Goal: Task Accomplishment & Management: Use online tool/utility

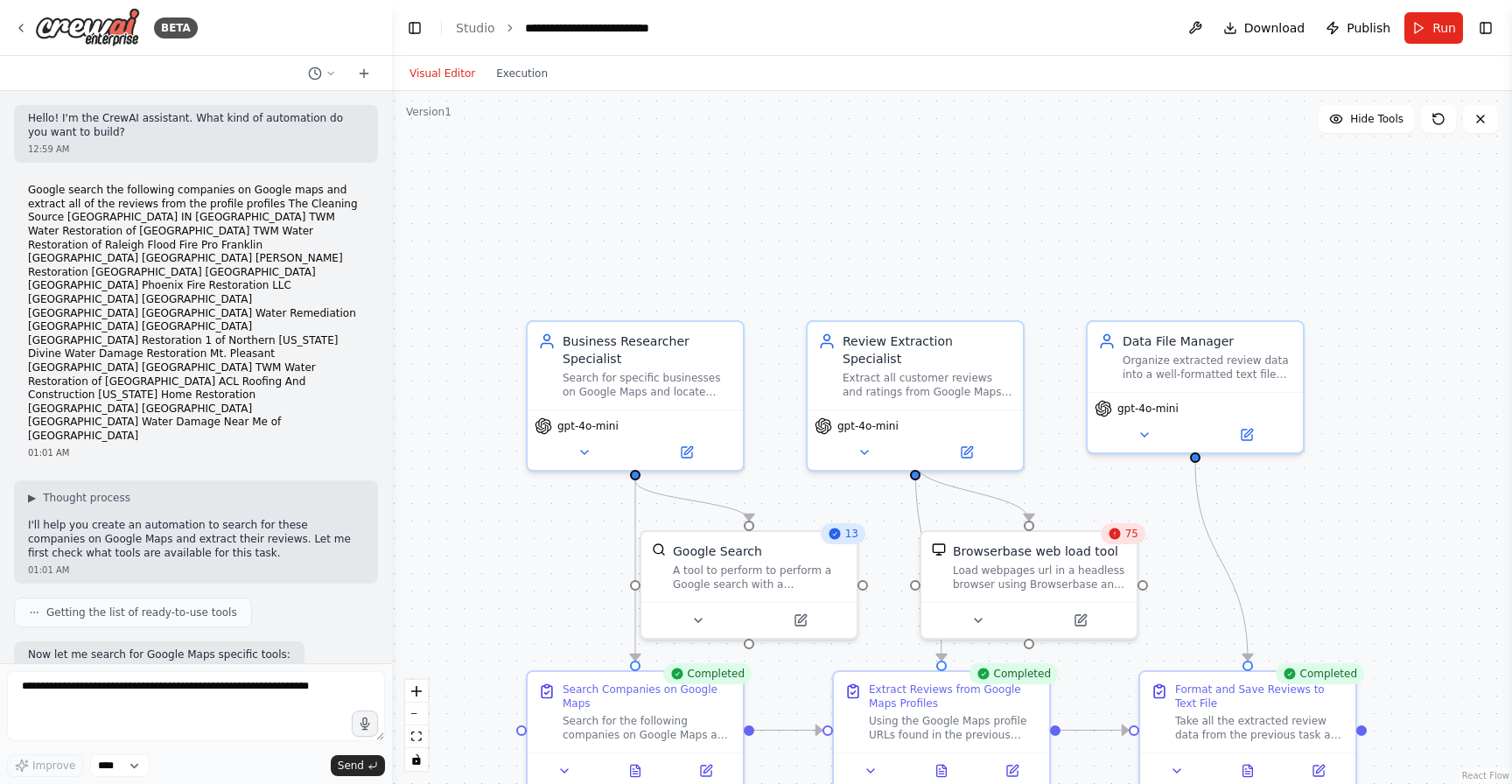
scroll to position [2903, 0]
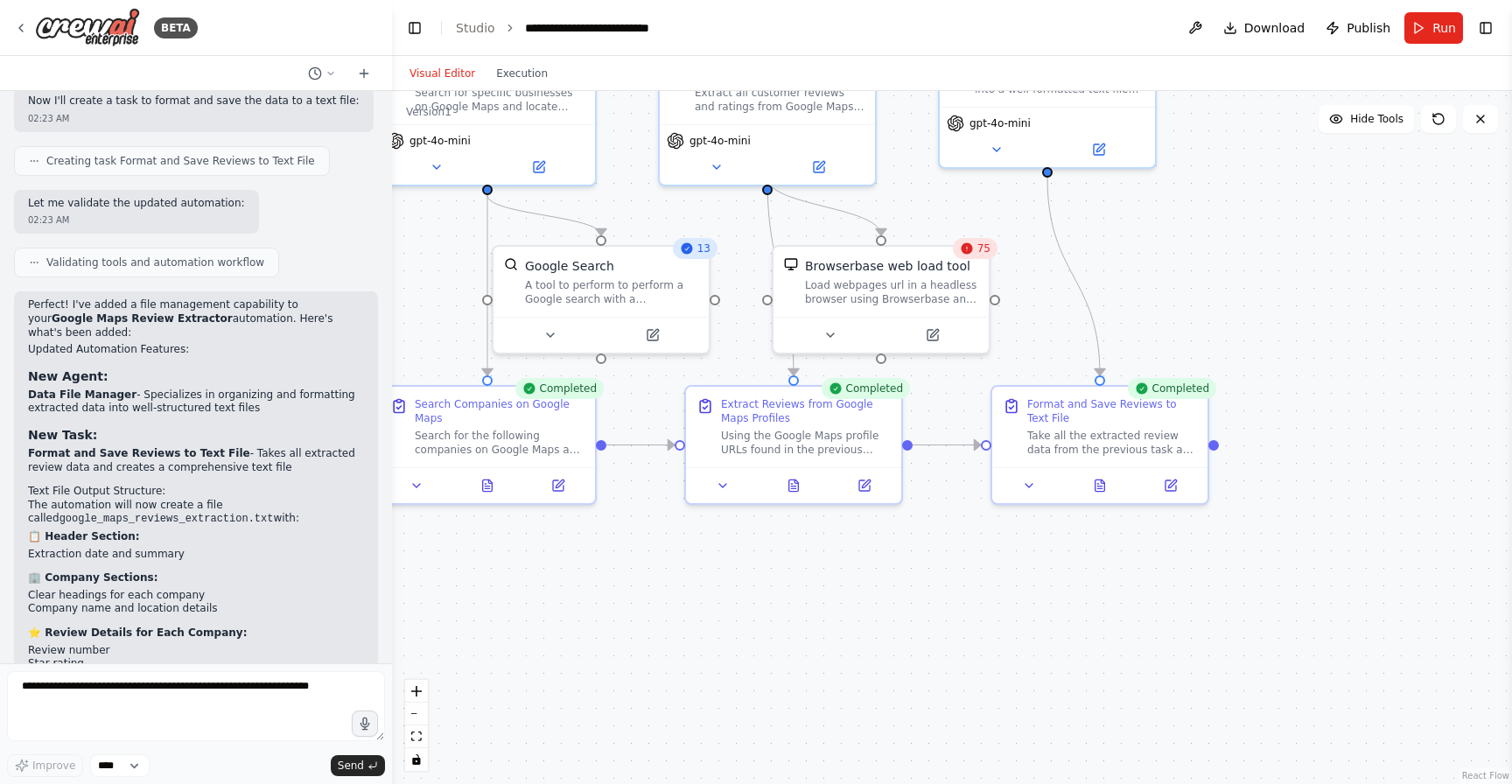
drag, startPoint x: 1426, startPoint y: 389, endPoint x: 1278, endPoint y: 105, distance: 320.2
click at [1278, 105] on div ".deletable-edge-delete-btn { width: 20px; height: 20px; border: 0px solid #ffff…" at bounding box center [951, 436] width 1120 height 692
click at [1125, 445] on div "Take all the extracted review data from the previous task and organize it into …" at bounding box center [1111, 438] width 170 height 28
click at [1031, 482] on icon at bounding box center [1030, 482] width 14 height 14
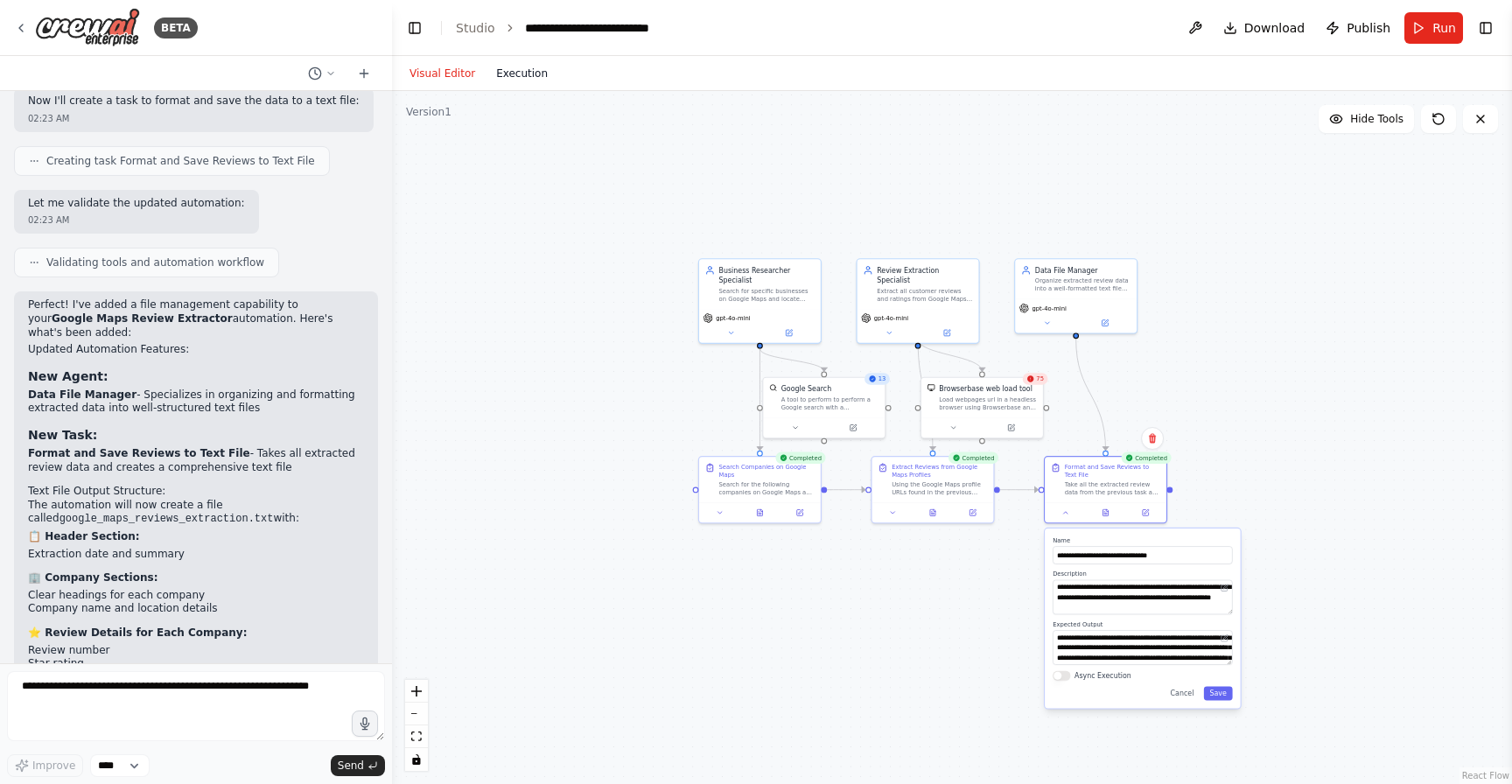
click at [507, 79] on button "Execution" at bounding box center [522, 73] width 73 height 21
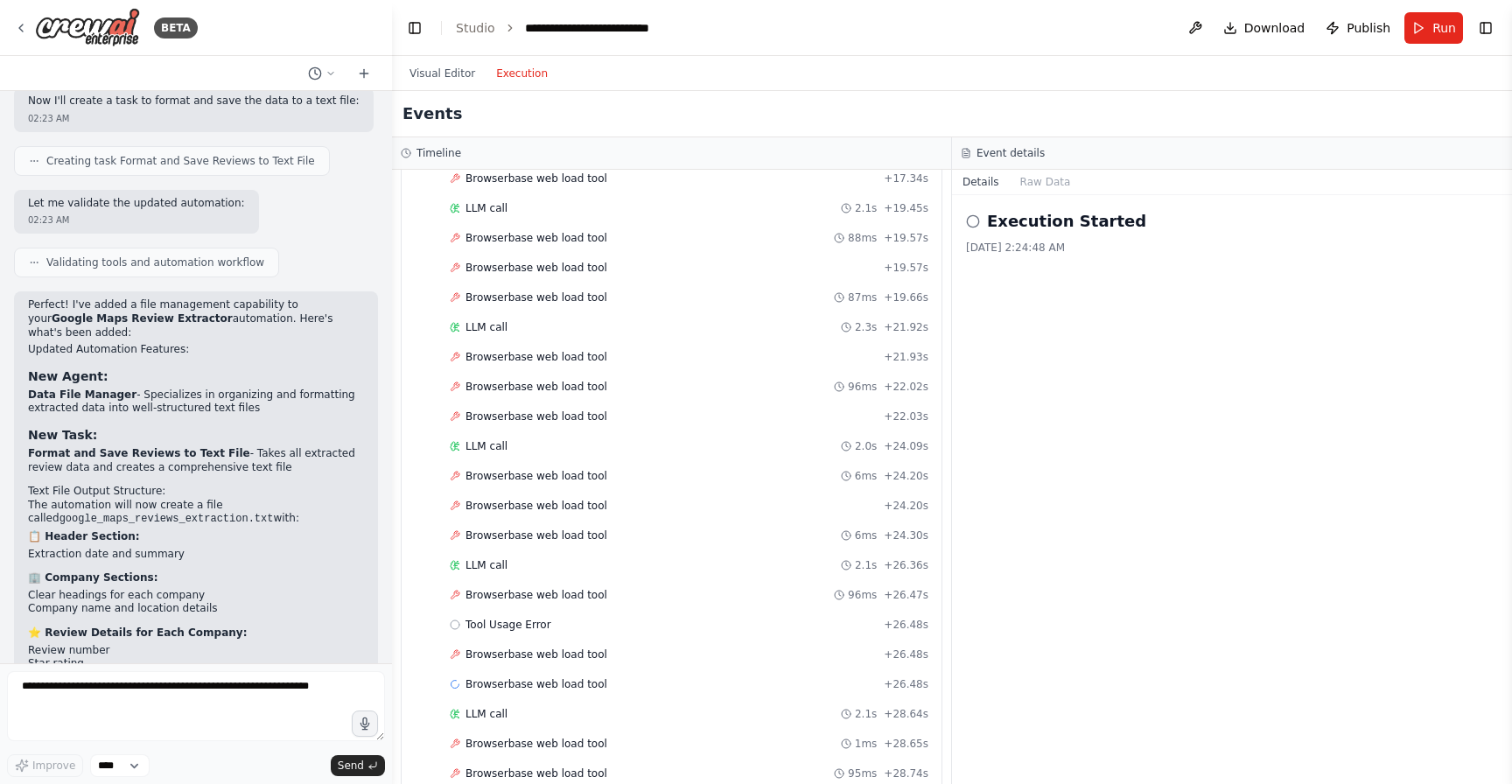
scroll to position [0, 0]
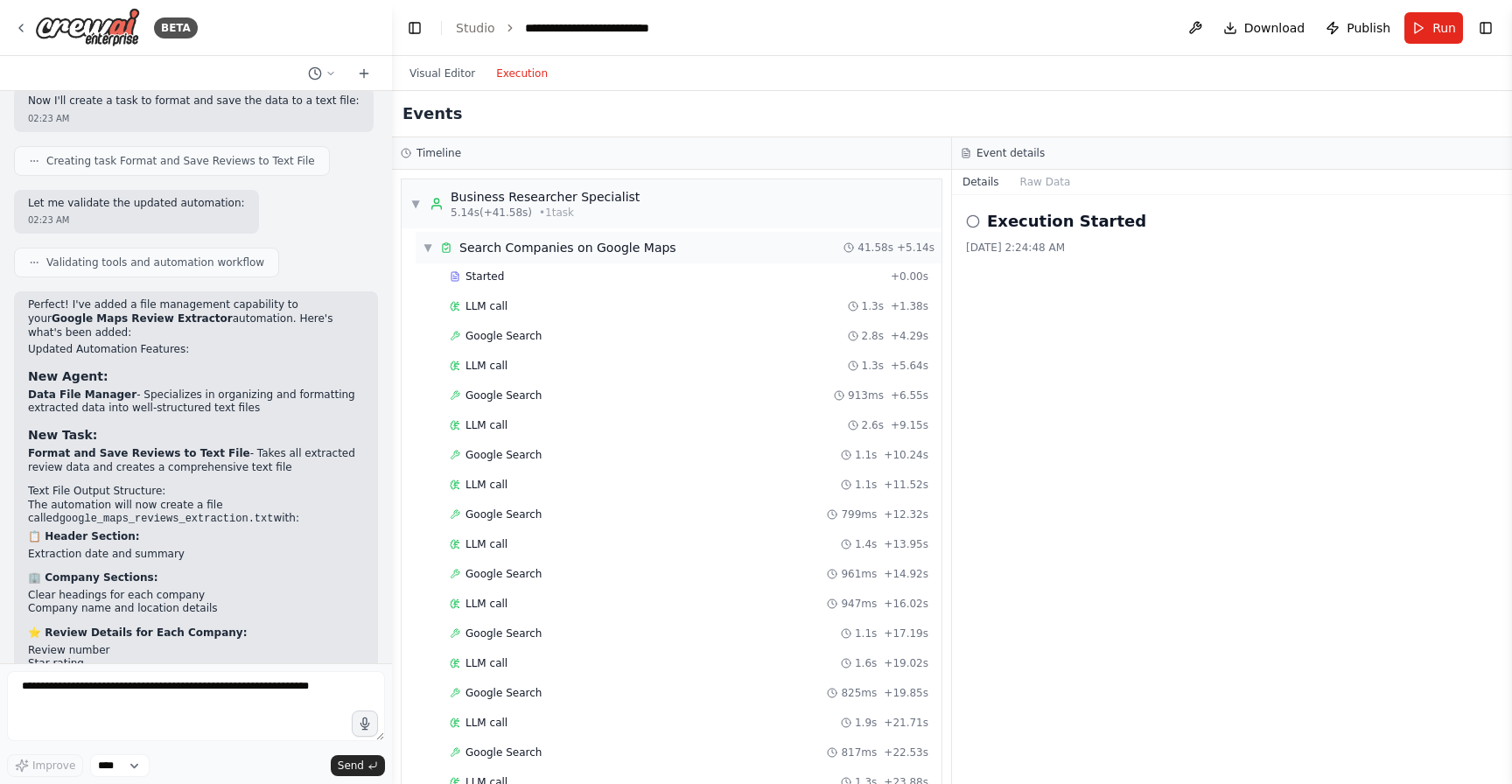
click at [620, 245] on div "Search Companies on Google Maps" at bounding box center [568, 247] width 217 height 17
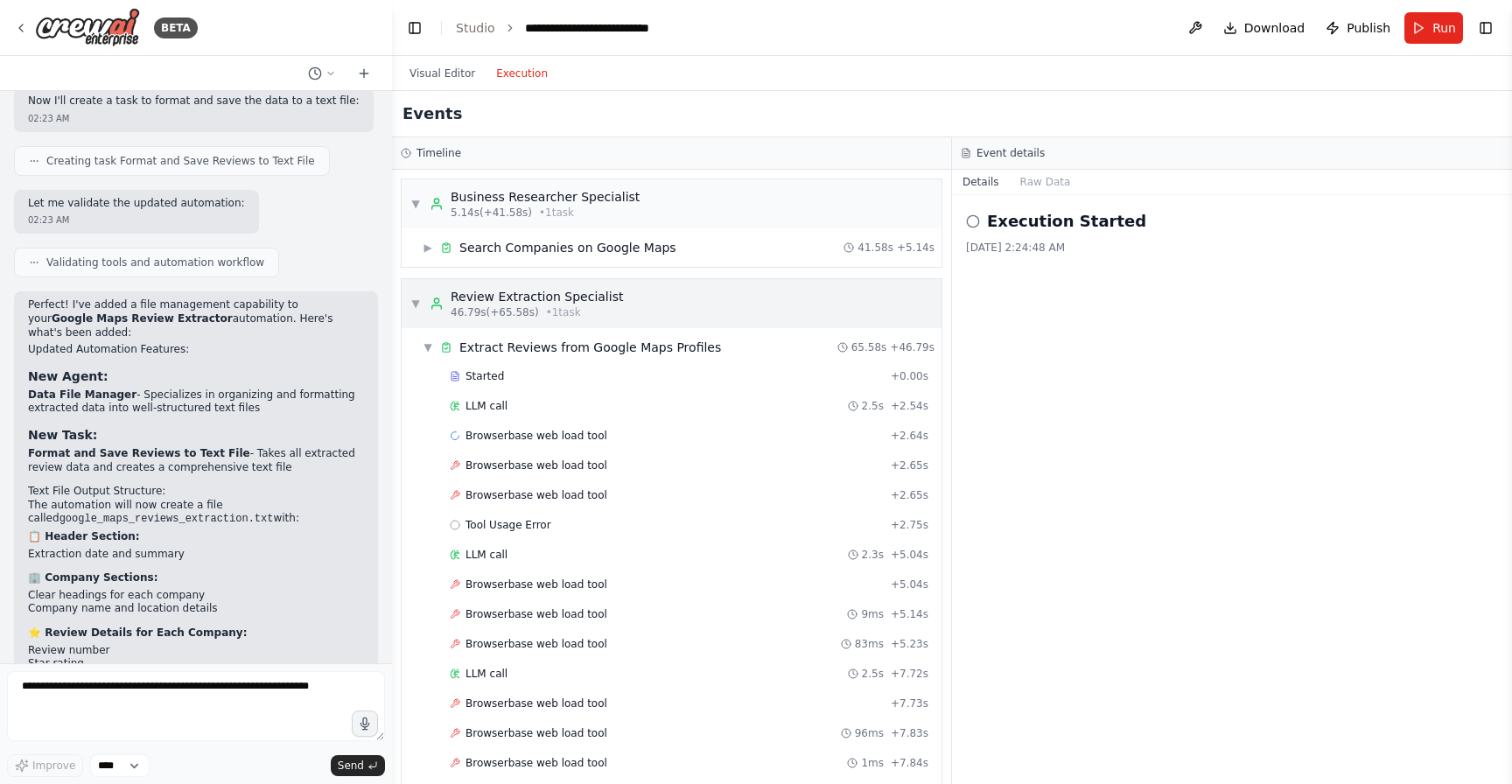
click at [588, 309] on div "46.79s (+65.58s) • 1 task" at bounding box center [537, 313] width 172 height 14
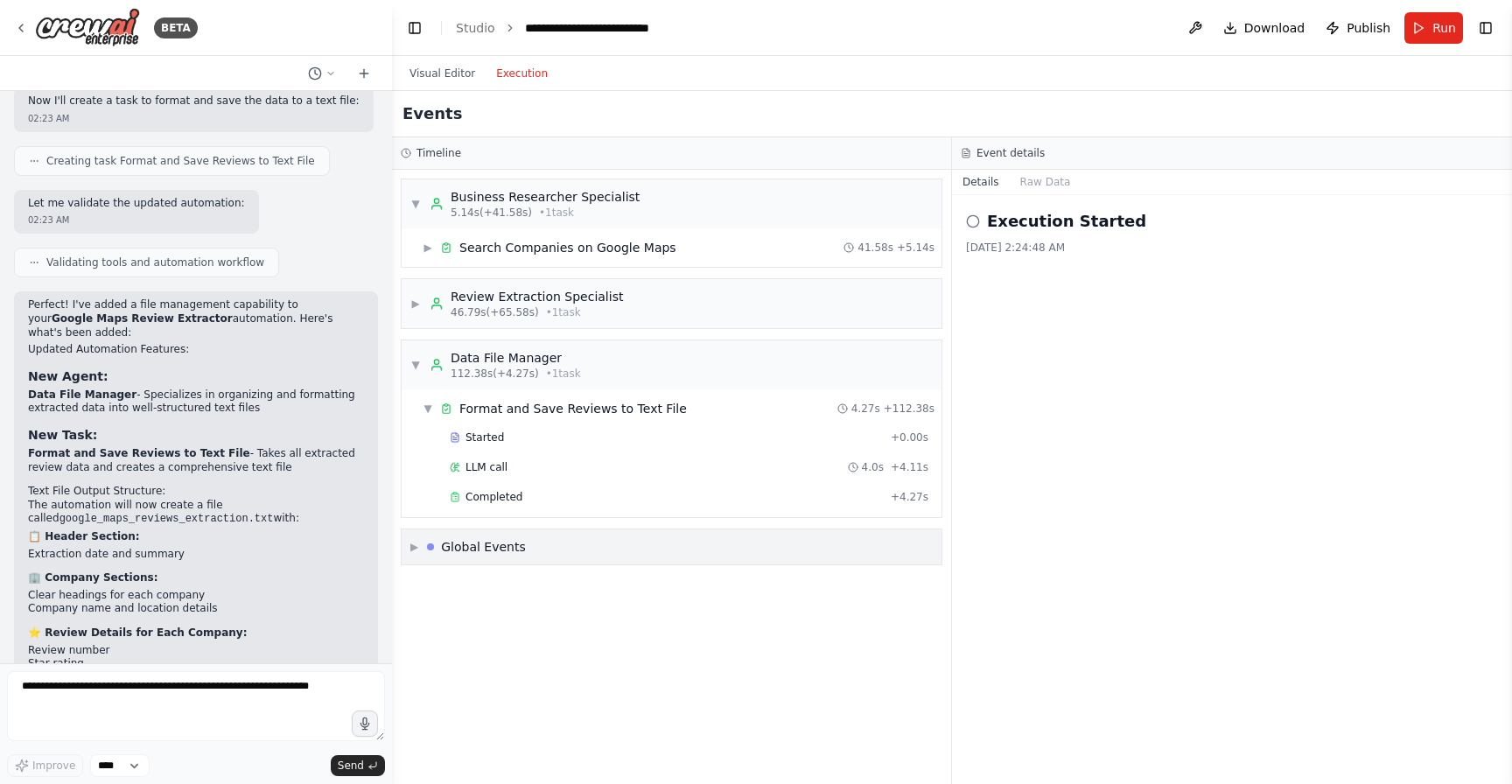
click at [515, 551] on div "Global Events" at bounding box center [483, 546] width 84 height 17
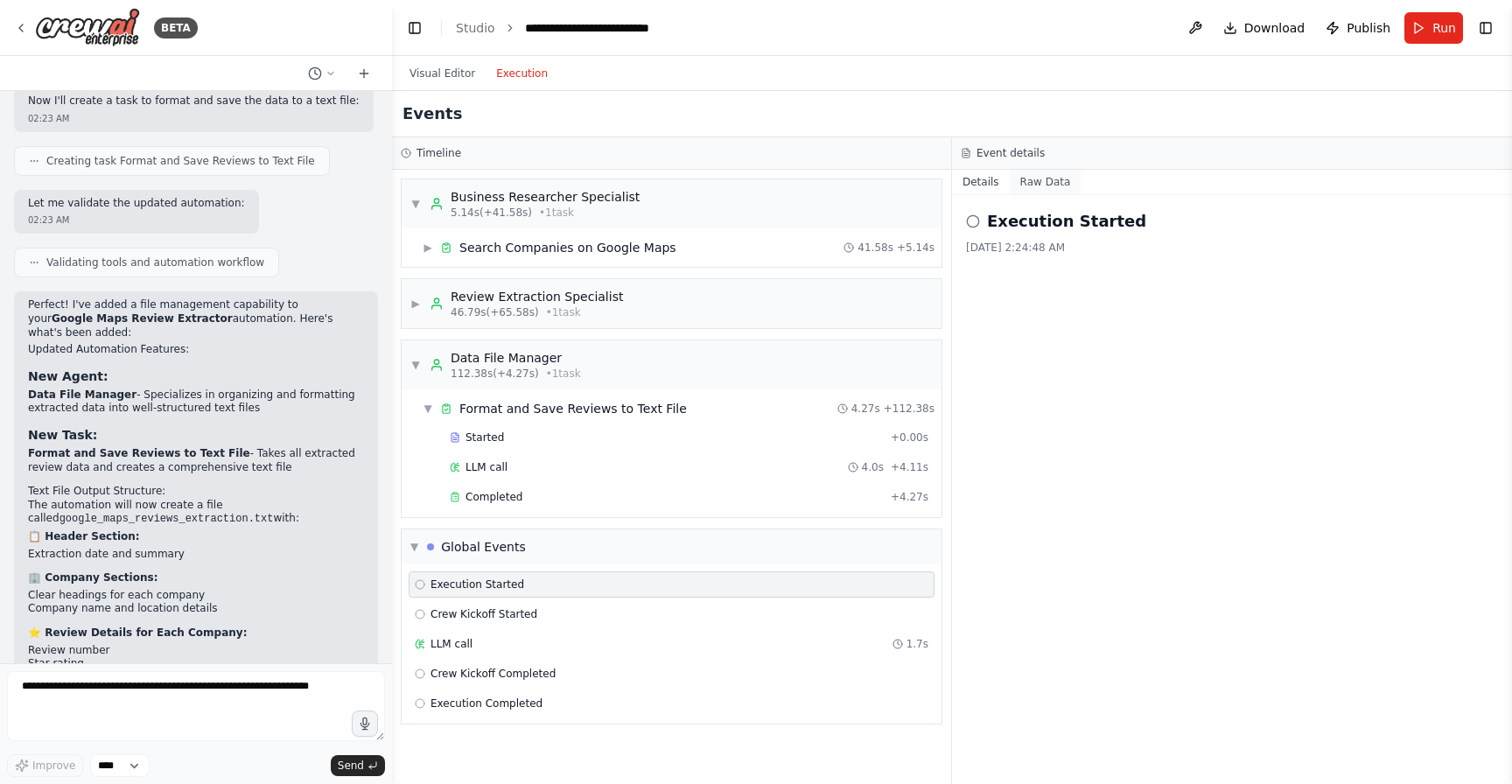
click at [1030, 178] on button "Raw Data" at bounding box center [1046, 181] width 72 height 24
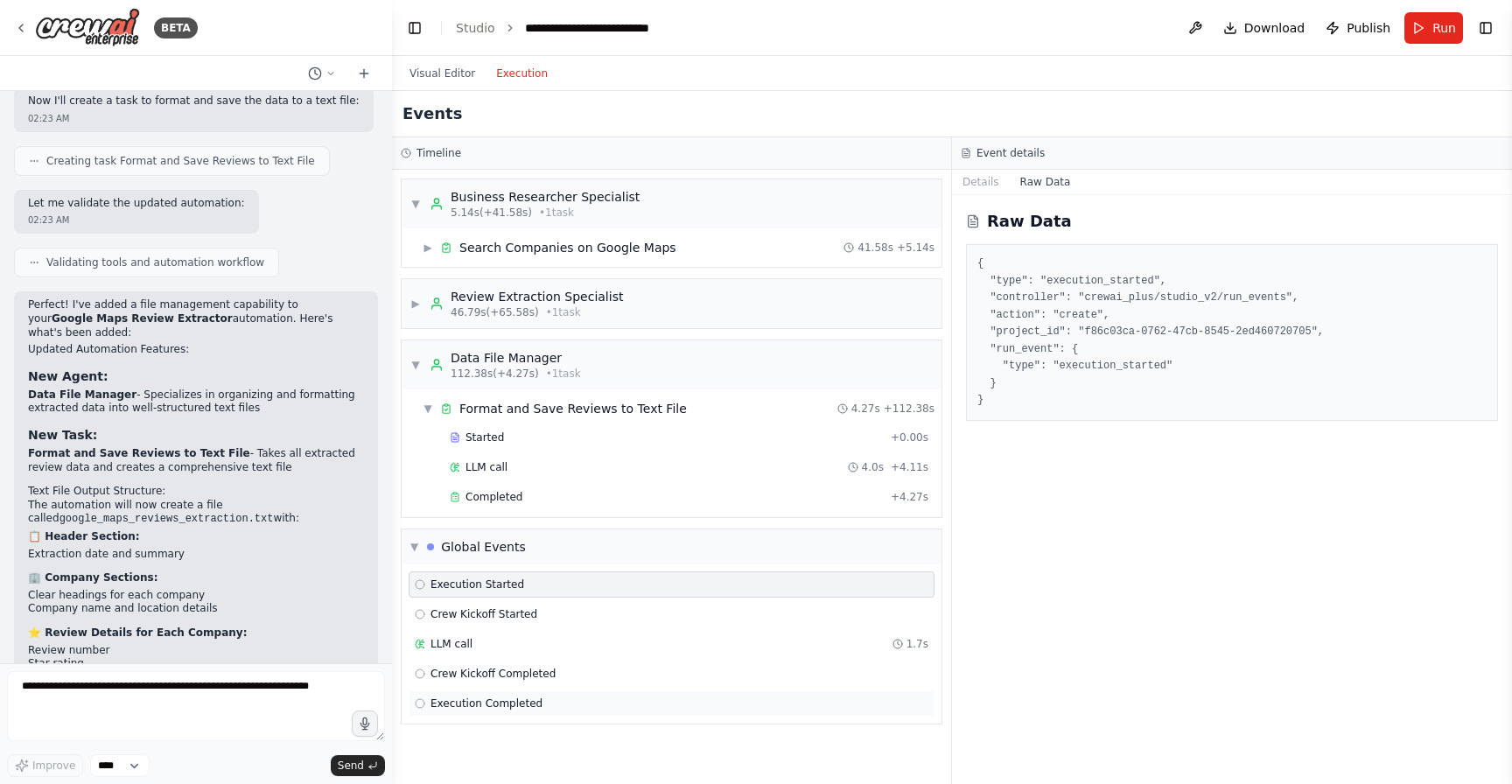
click at [632, 695] on div "Execution Completed" at bounding box center [671, 702] width 526 height 26
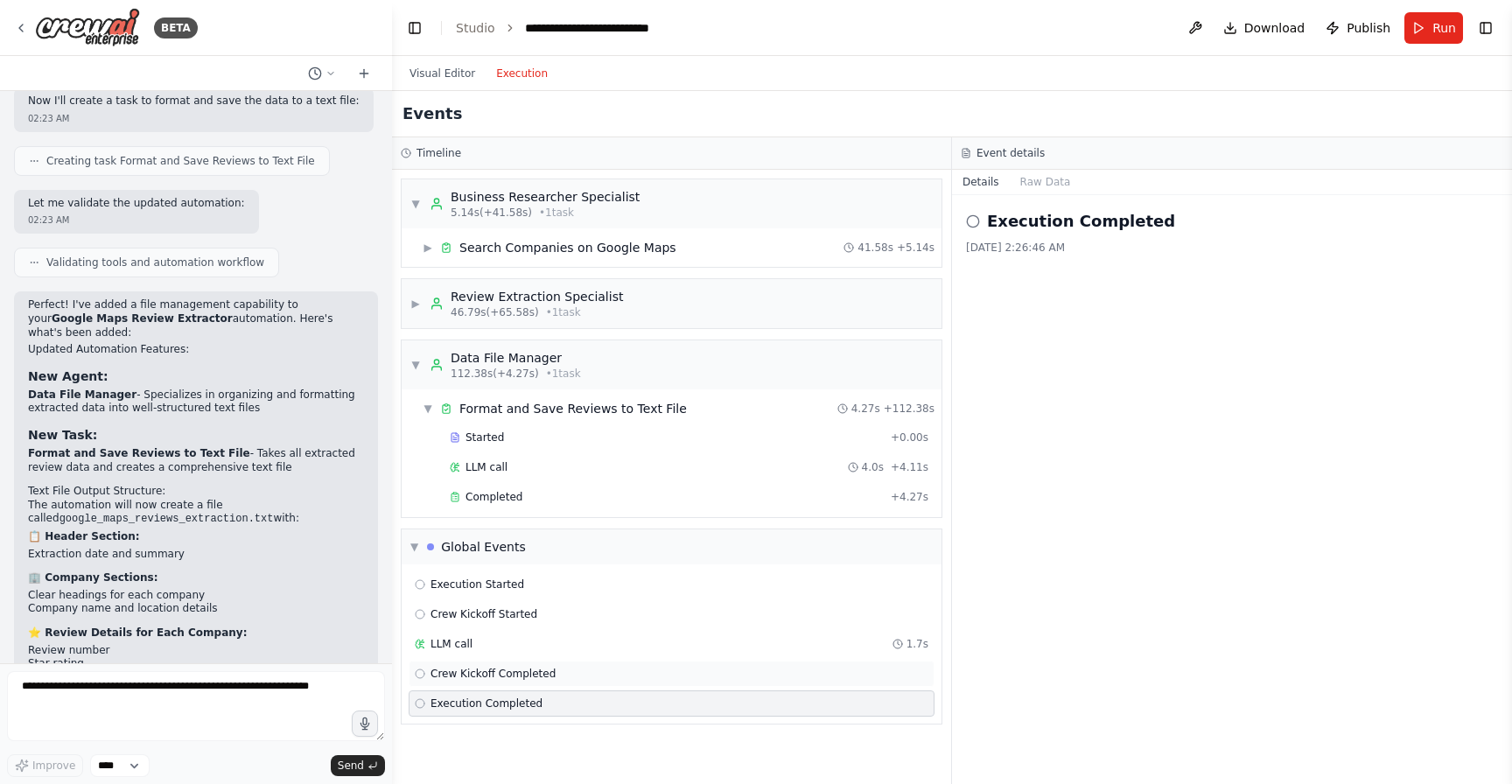
click at [638, 667] on div "Crew Kickoff Completed" at bounding box center [672, 674] width 514 height 14
click at [639, 656] on div "Execution Started Crew Kickoff Started LLM call 1.7s Crew Kickoff Completed Exe…" at bounding box center [671, 643] width 540 height 159
click at [629, 631] on div "LLM call 1.7s" at bounding box center [671, 643] width 526 height 26
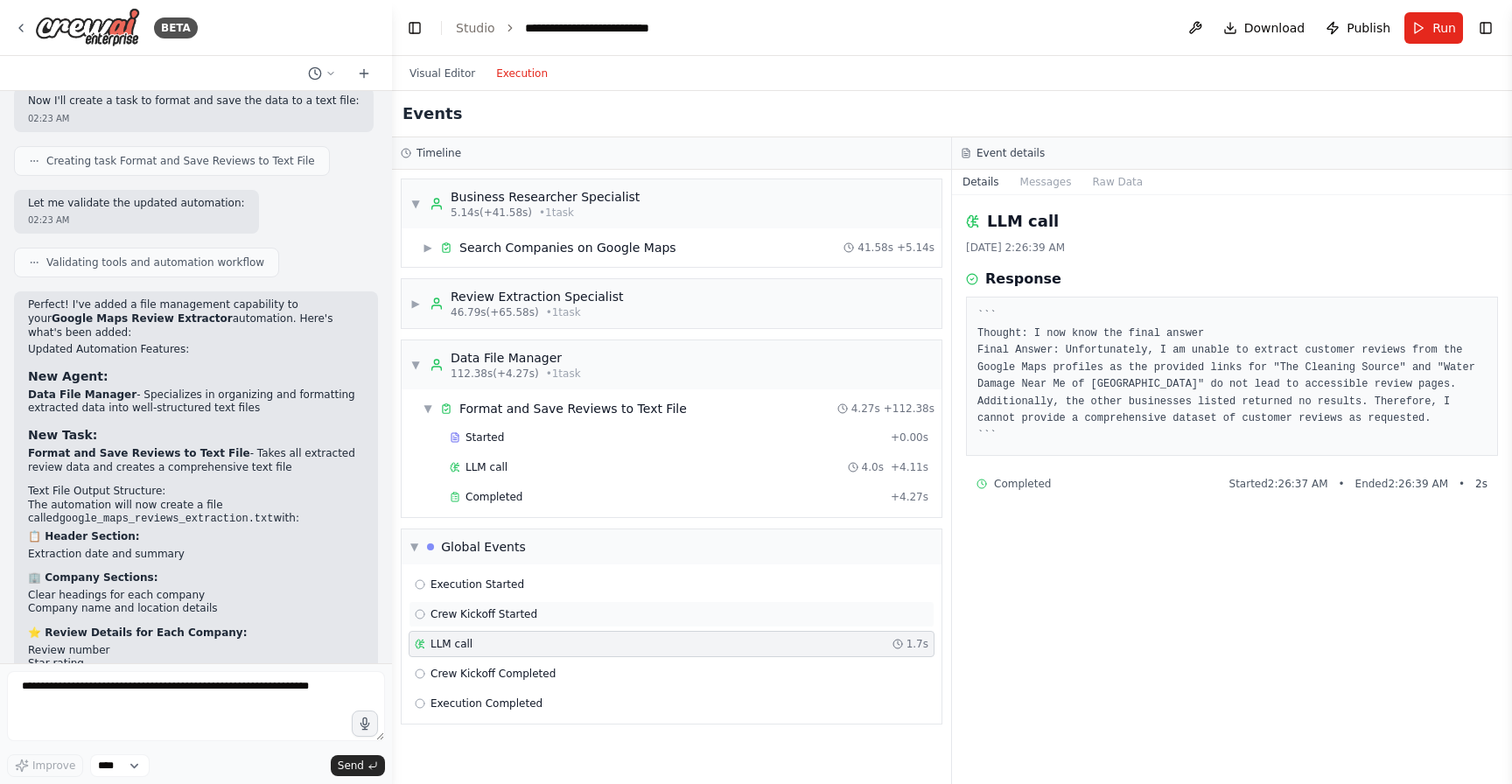
click at [632, 604] on div "Crew Kickoff Started" at bounding box center [671, 613] width 526 height 26
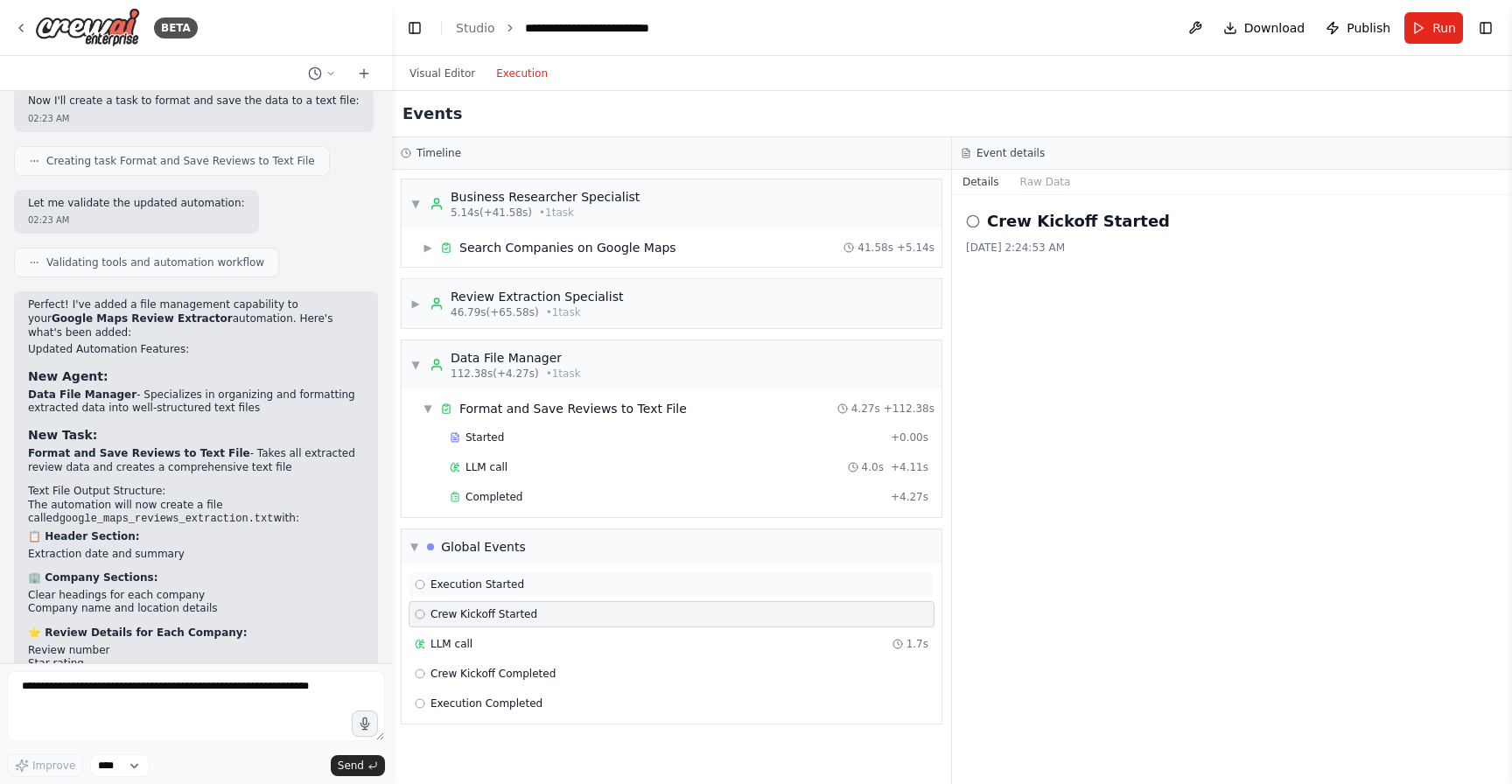
click at [634, 587] on div "Execution Started" at bounding box center [672, 585] width 514 height 14
click at [639, 496] on div "Completed" at bounding box center [667, 497] width 434 height 14
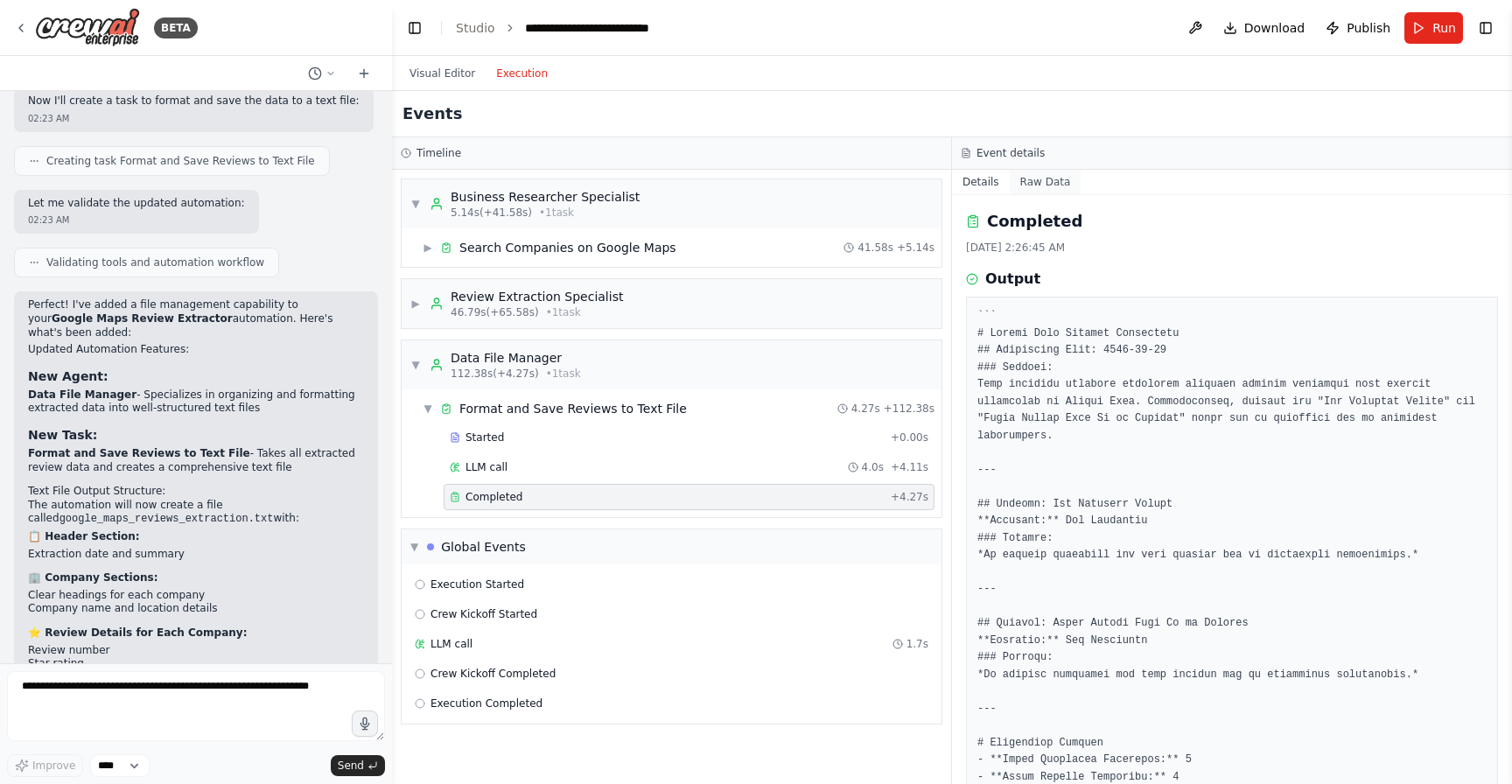
click at [1047, 185] on button "Raw Data" at bounding box center [1046, 181] width 72 height 24
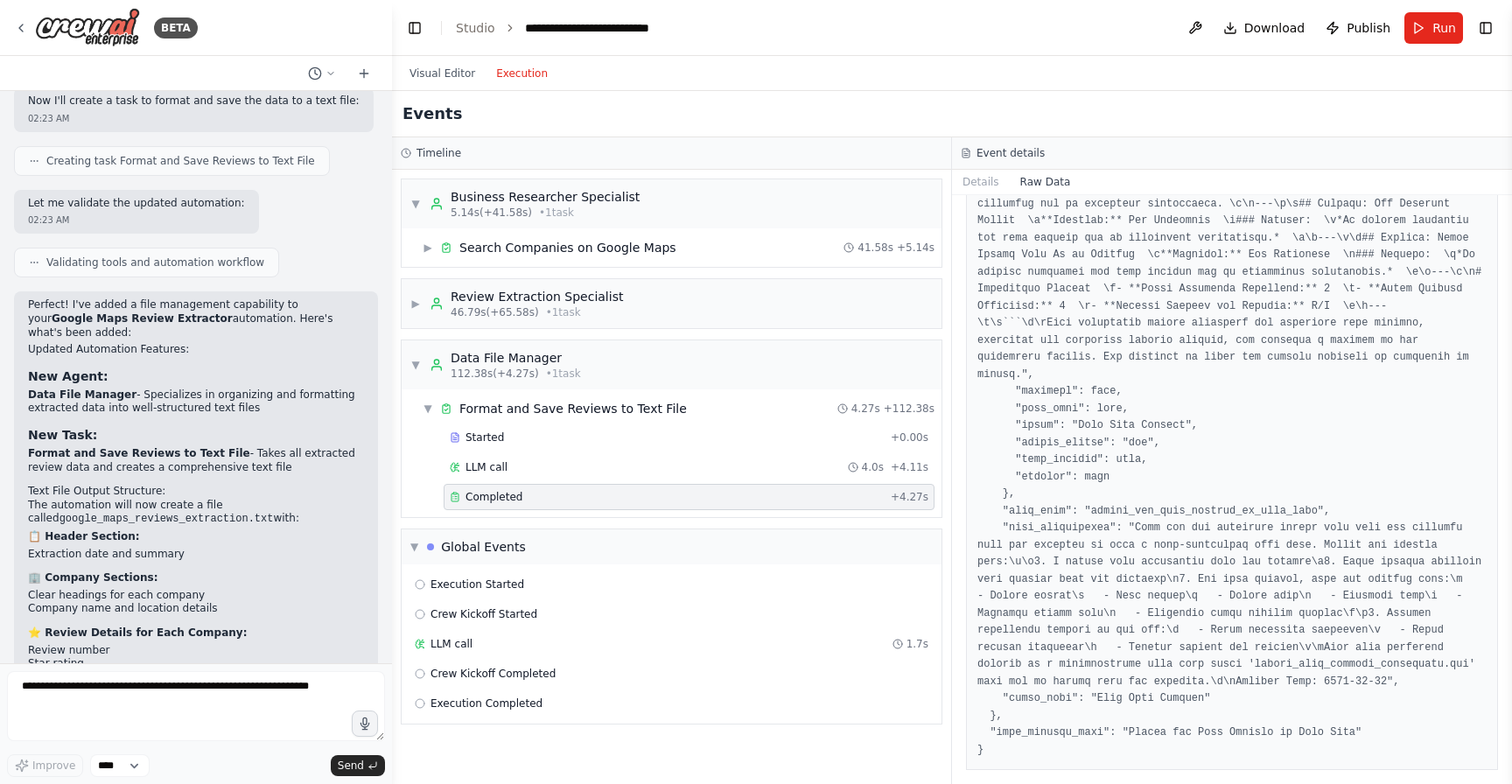
scroll to position [785, 0]
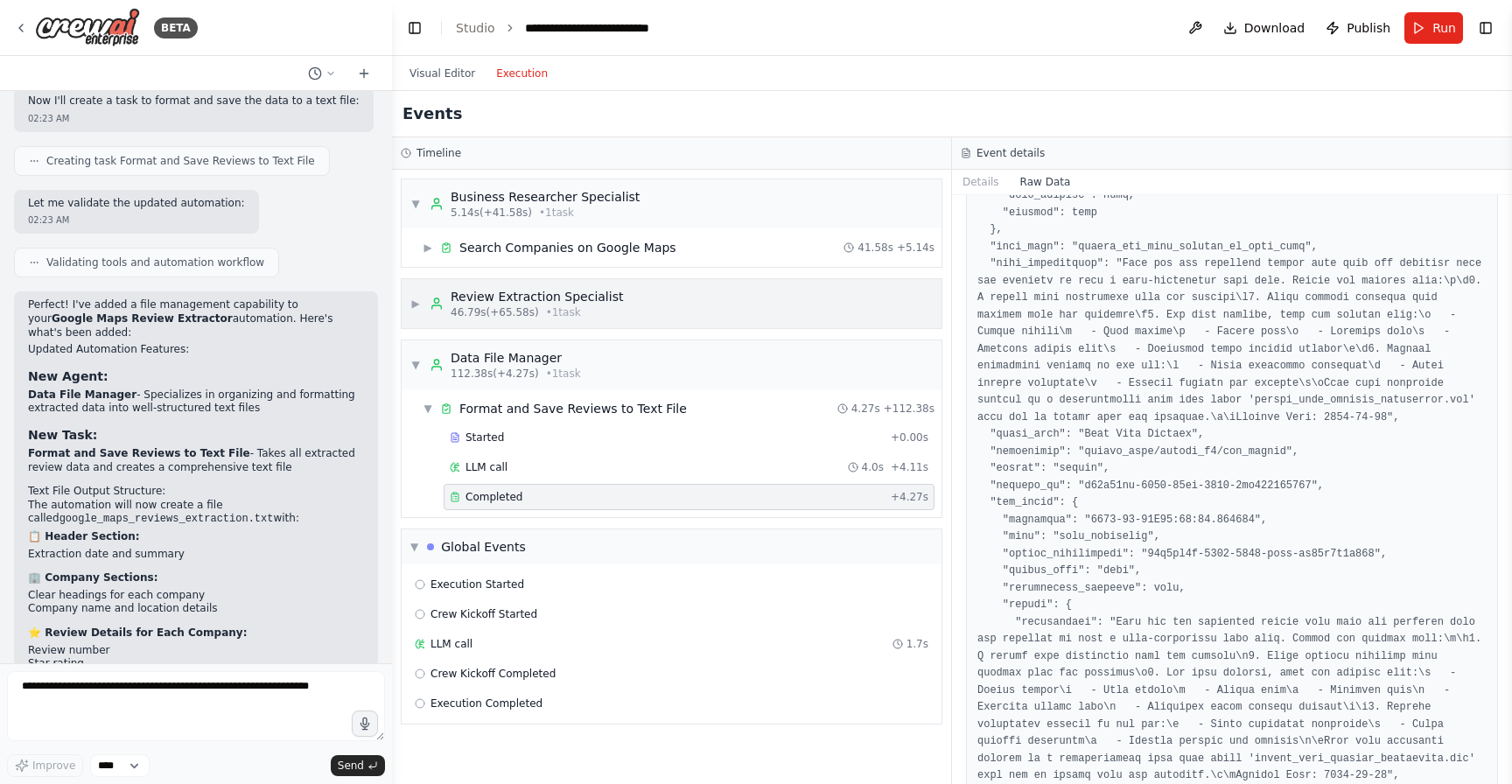
click at [517, 309] on span "46.79s (+65.58s)" at bounding box center [495, 313] width 88 height 14
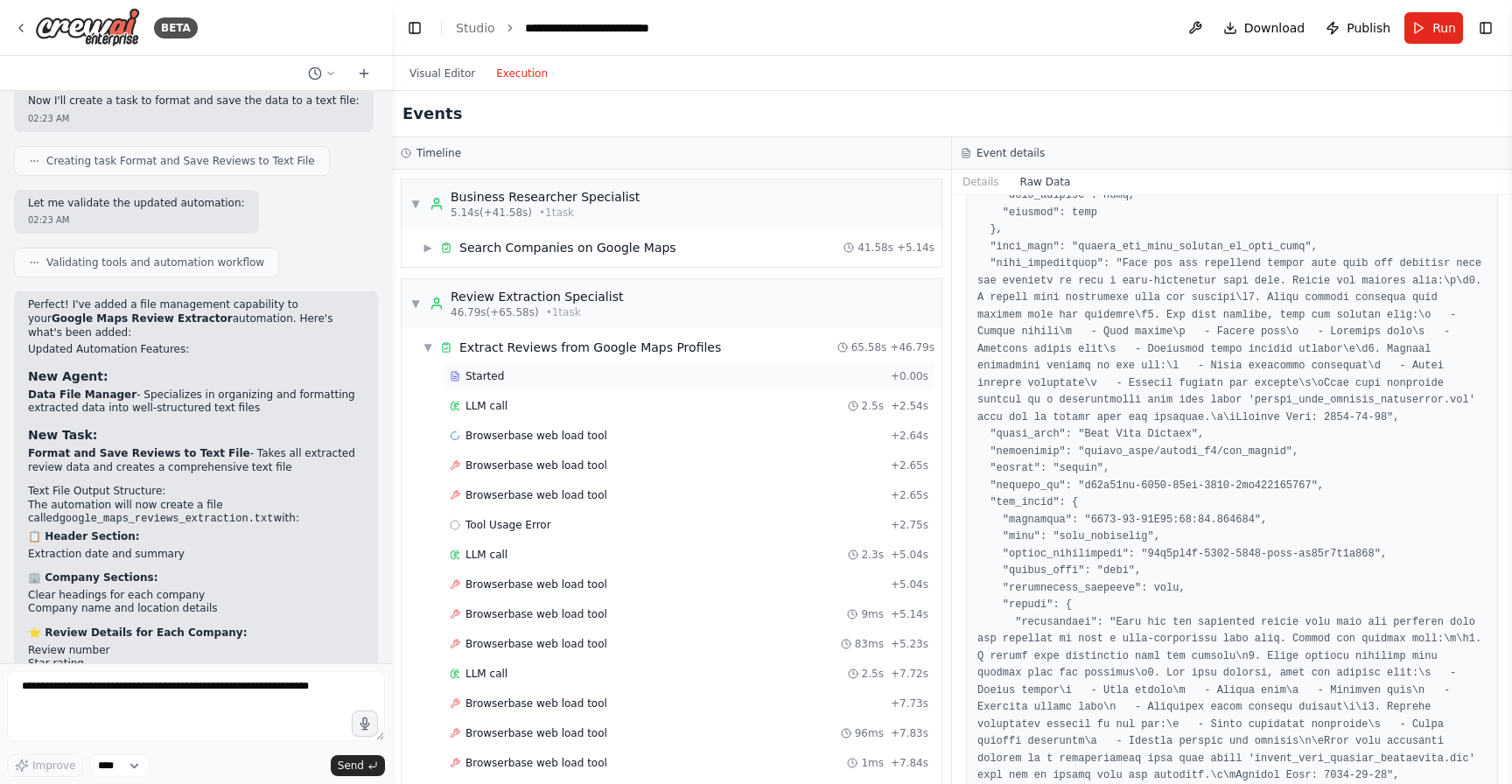
click at [508, 375] on div "Started" at bounding box center [667, 376] width 434 height 14
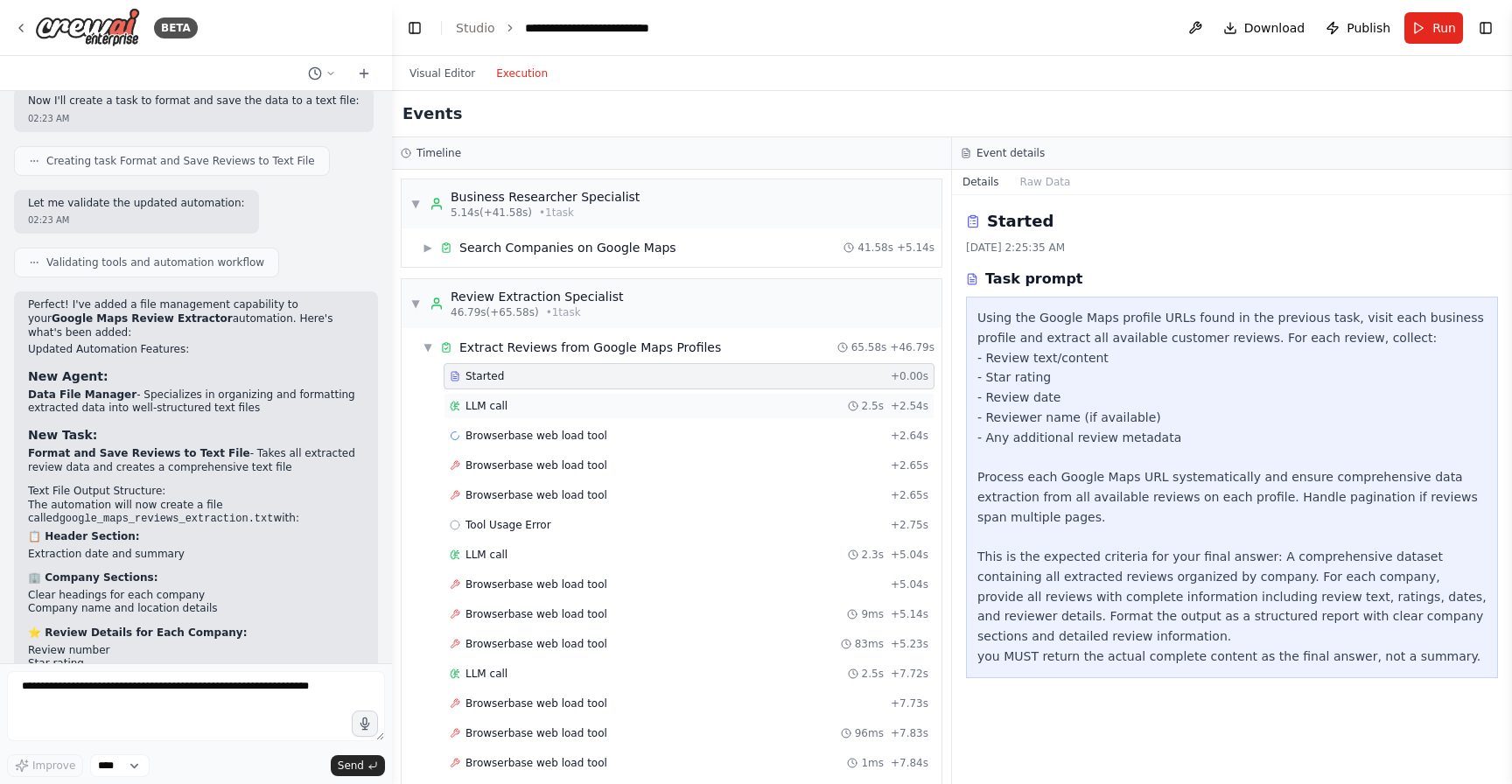
click at [512, 392] on div "LLM call 2.5s + 2.54s" at bounding box center [689, 405] width 491 height 26
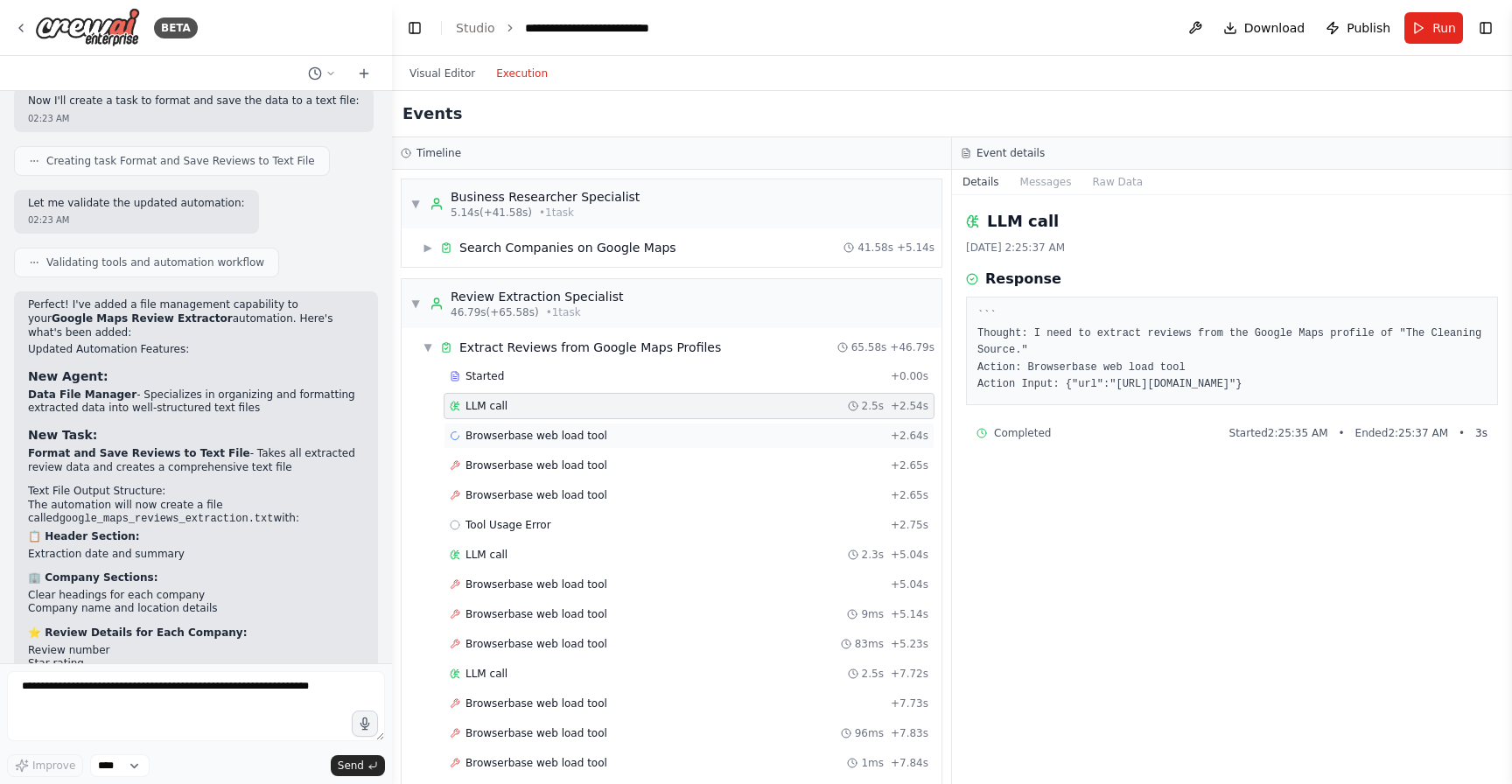
click at [527, 434] on span "Browserbase web load tool" at bounding box center [536, 436] width 142 height 14
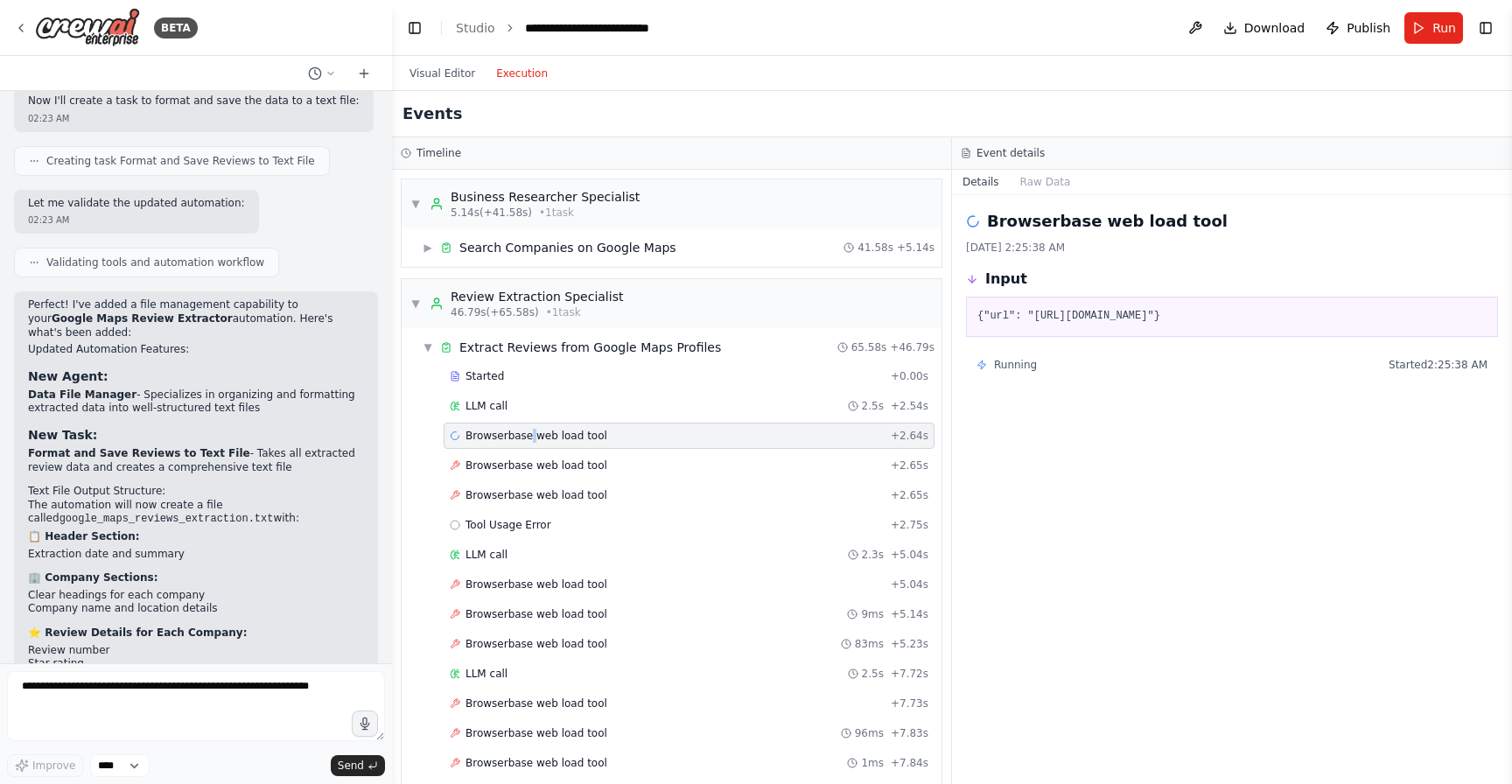
click at [527, 434] on span "Browserbase web load tool" at bounding box center [536, 436] width 142 height 14
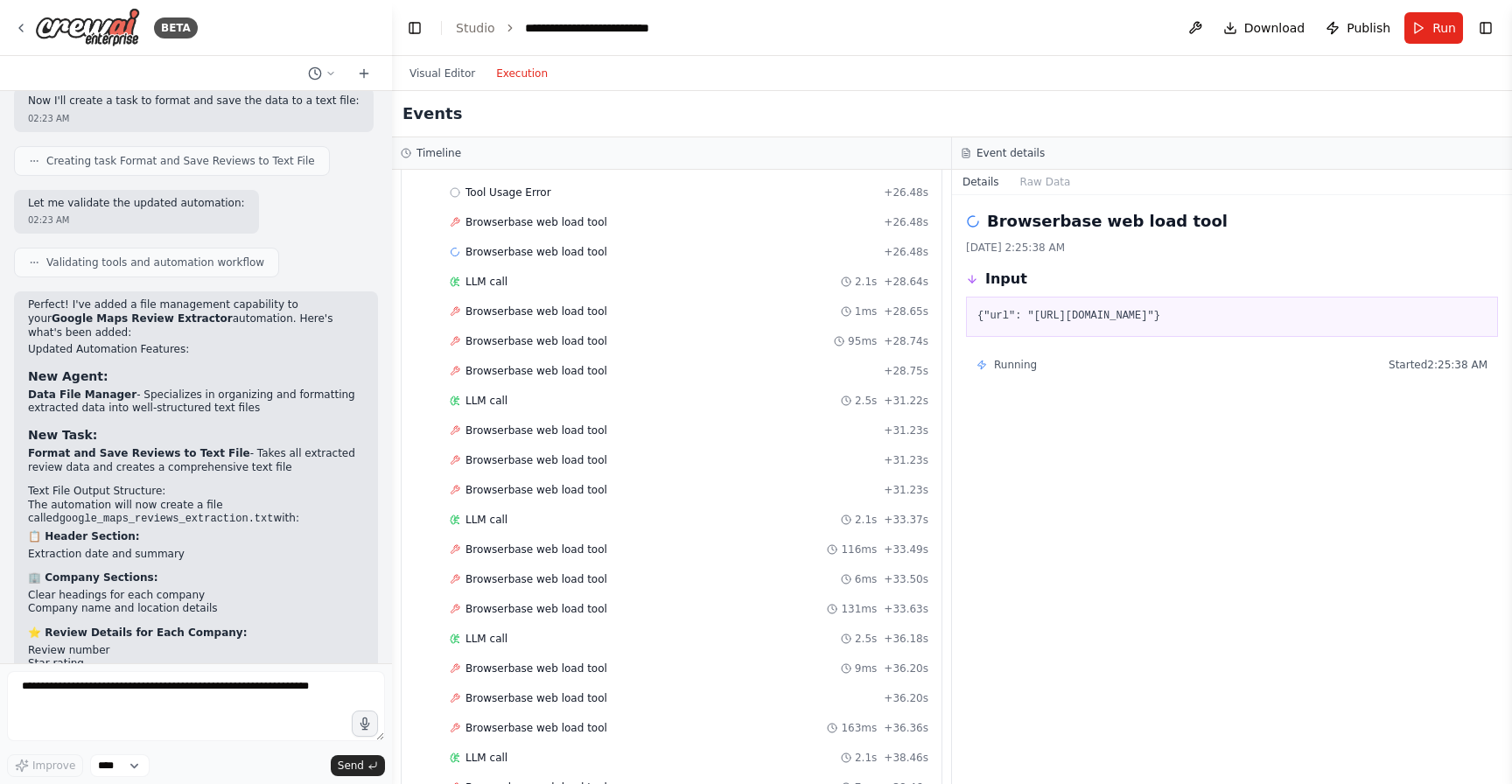
scroll to position [1564, 0]
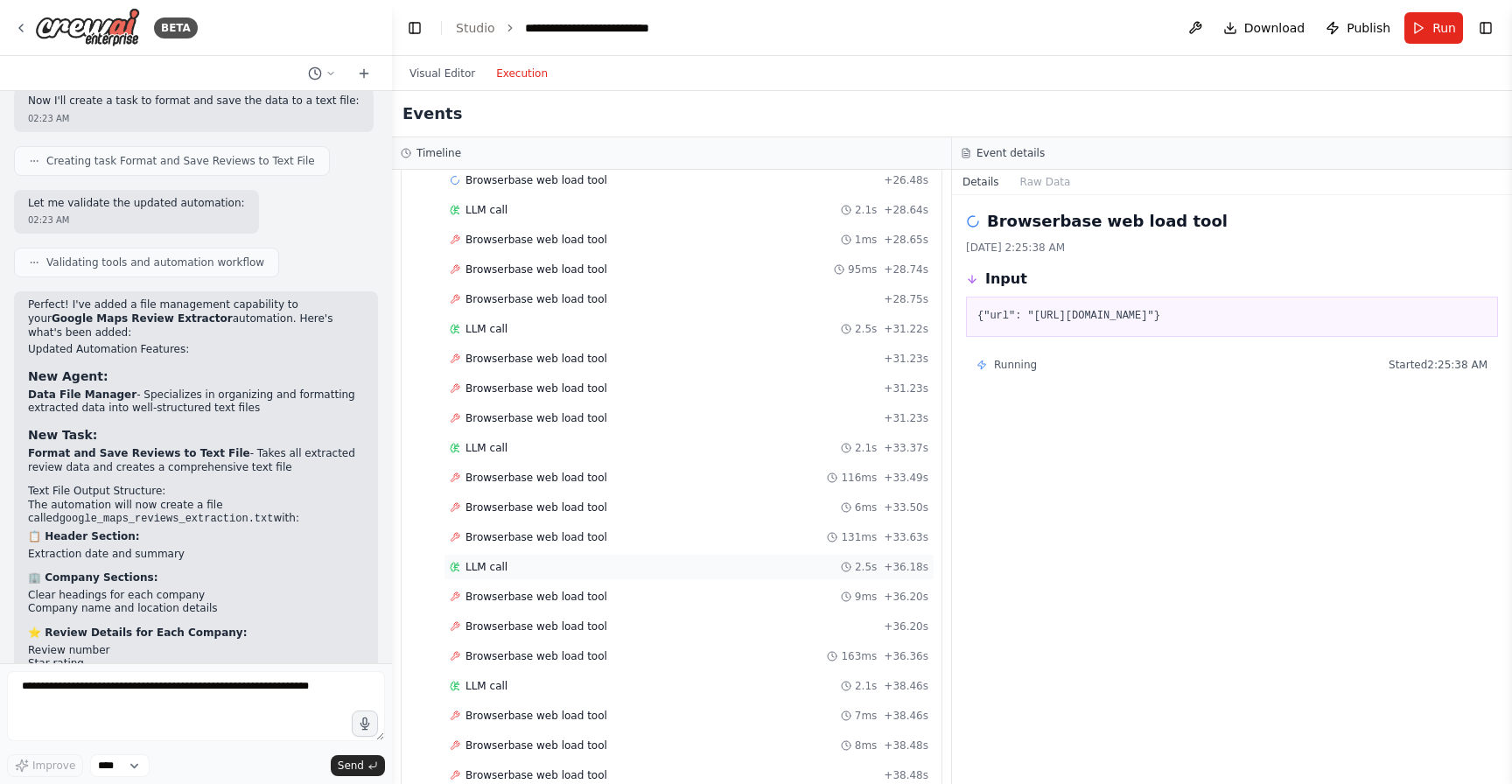
click at [538, 565] on div "LLM call 2.5s + 36.18s" at bounding box center [689, 567] width 479 height 14
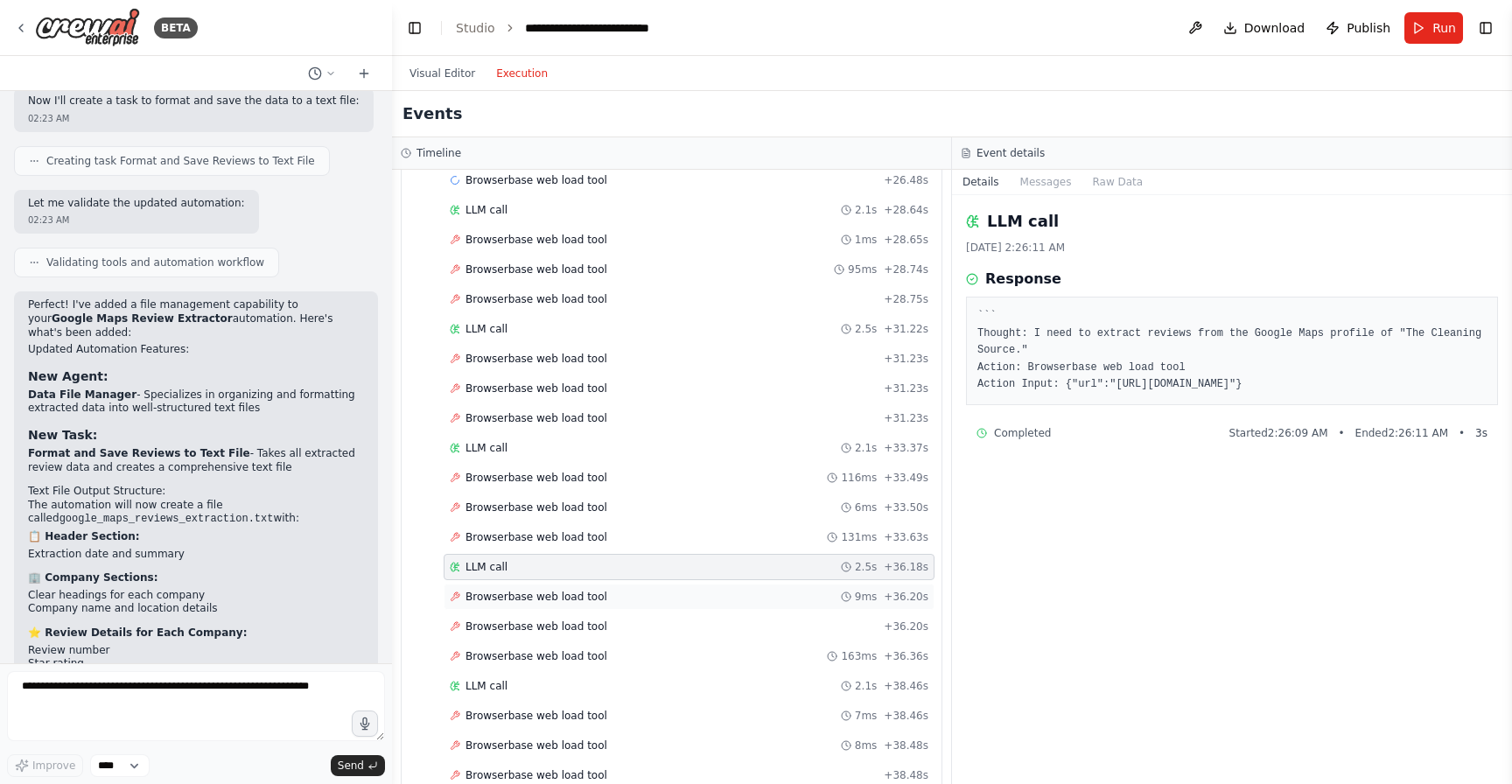
click at [535, 587] on div "Browserbase web load tool 9ms + 36.20s" at bounding box center [689, 596] width 491 height 26
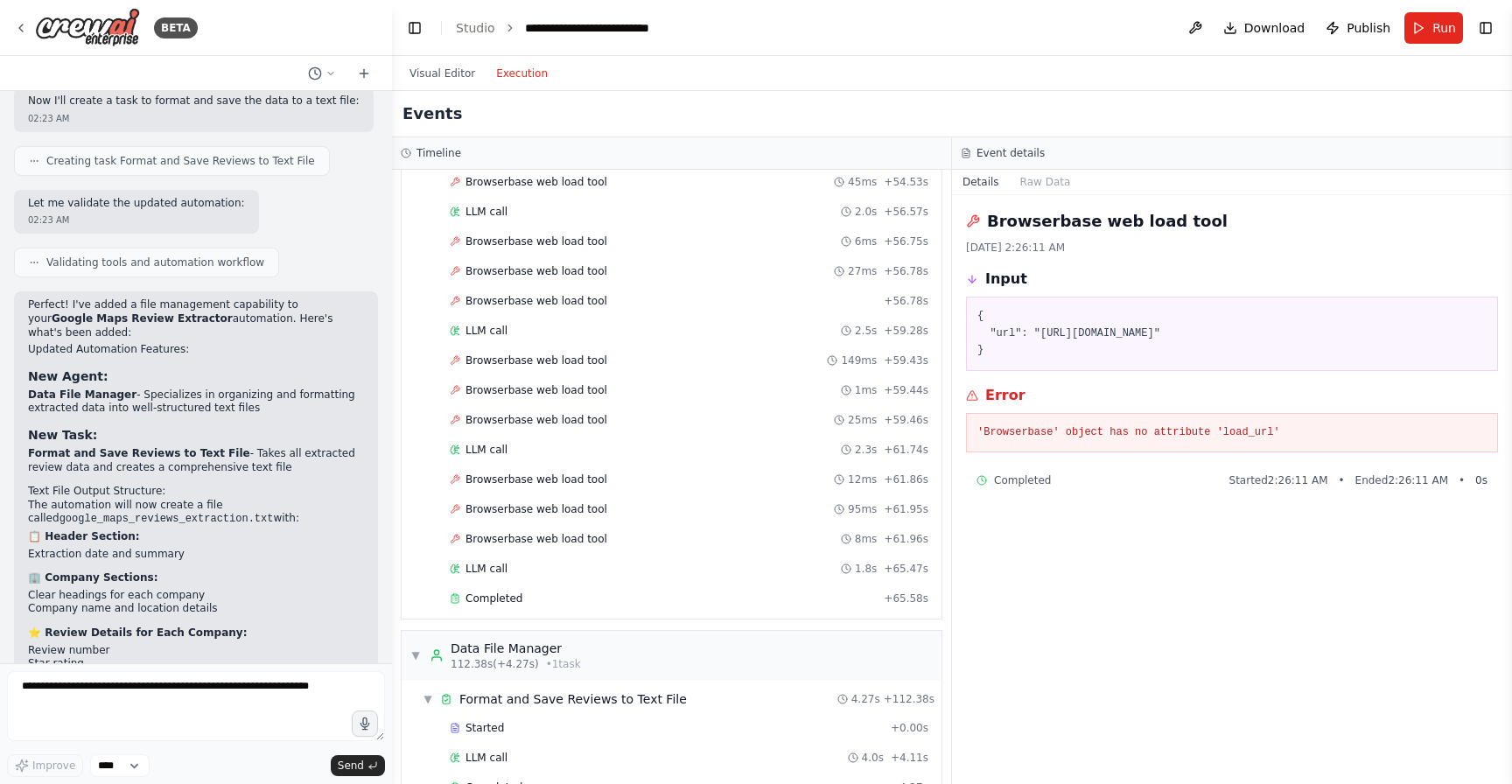
scroll to position [3121, 0]
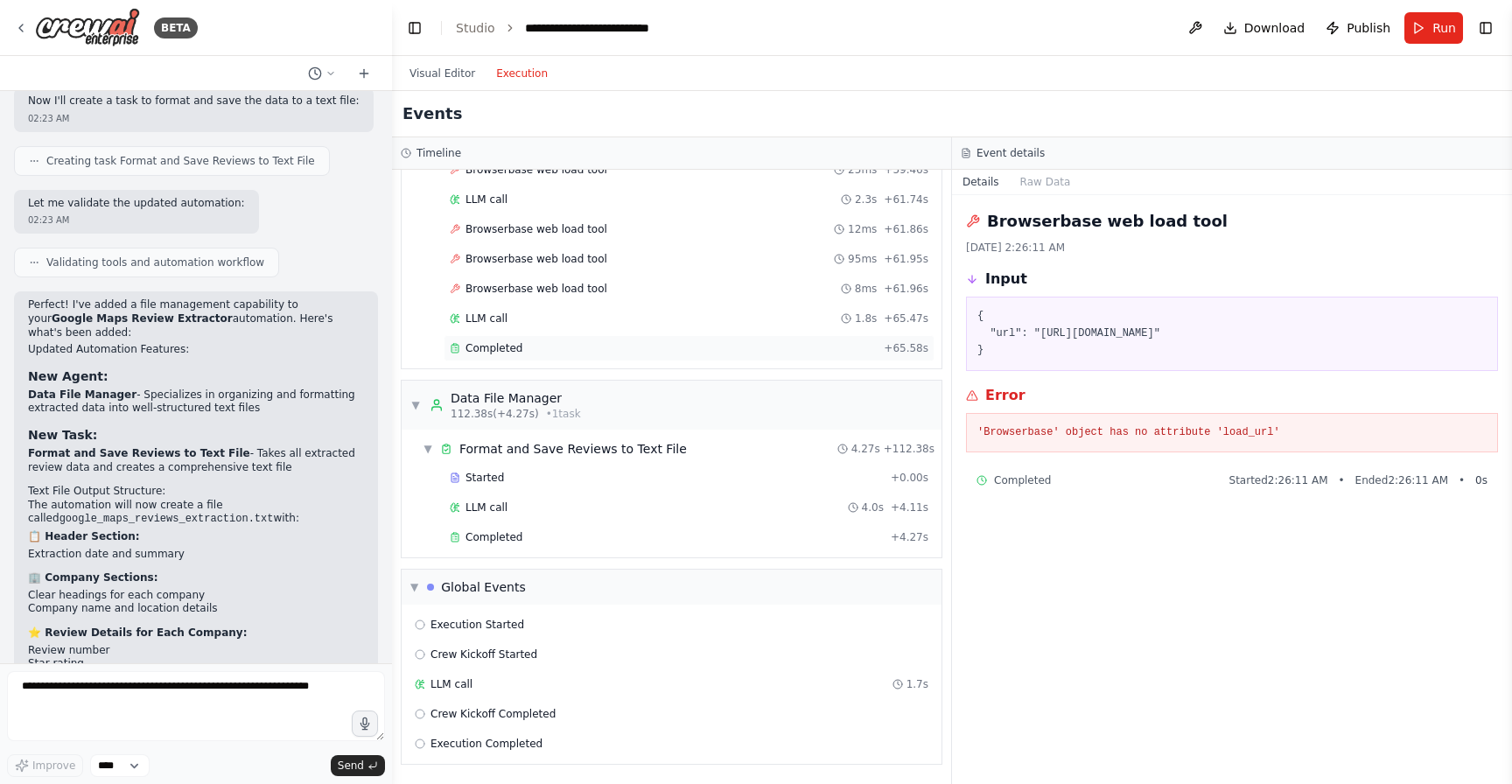
click at [506, 350] on span "Completed" at bounding box center [493, 348] width 57 height 14
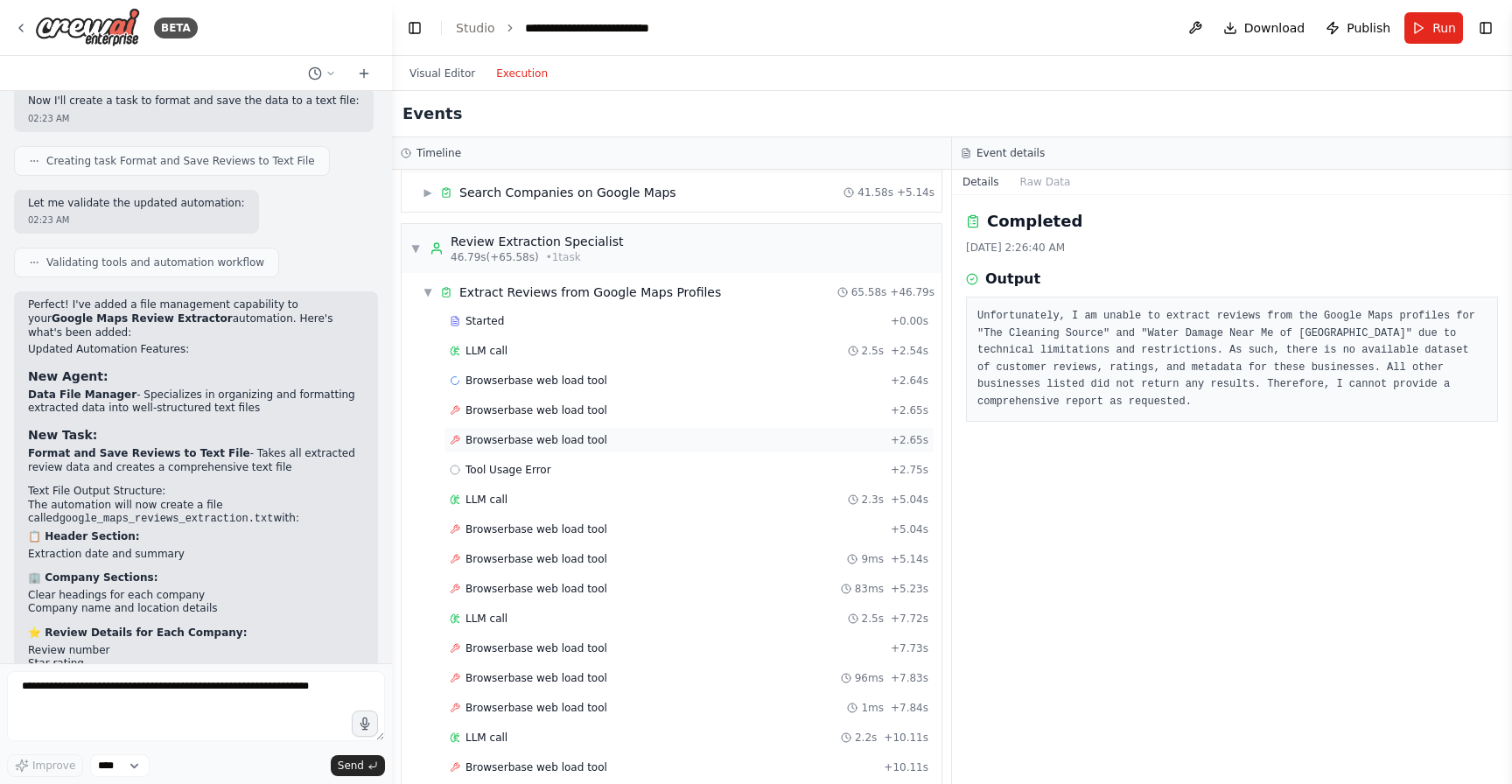
scroll to position [0, 0]
